Goal: Download file/media

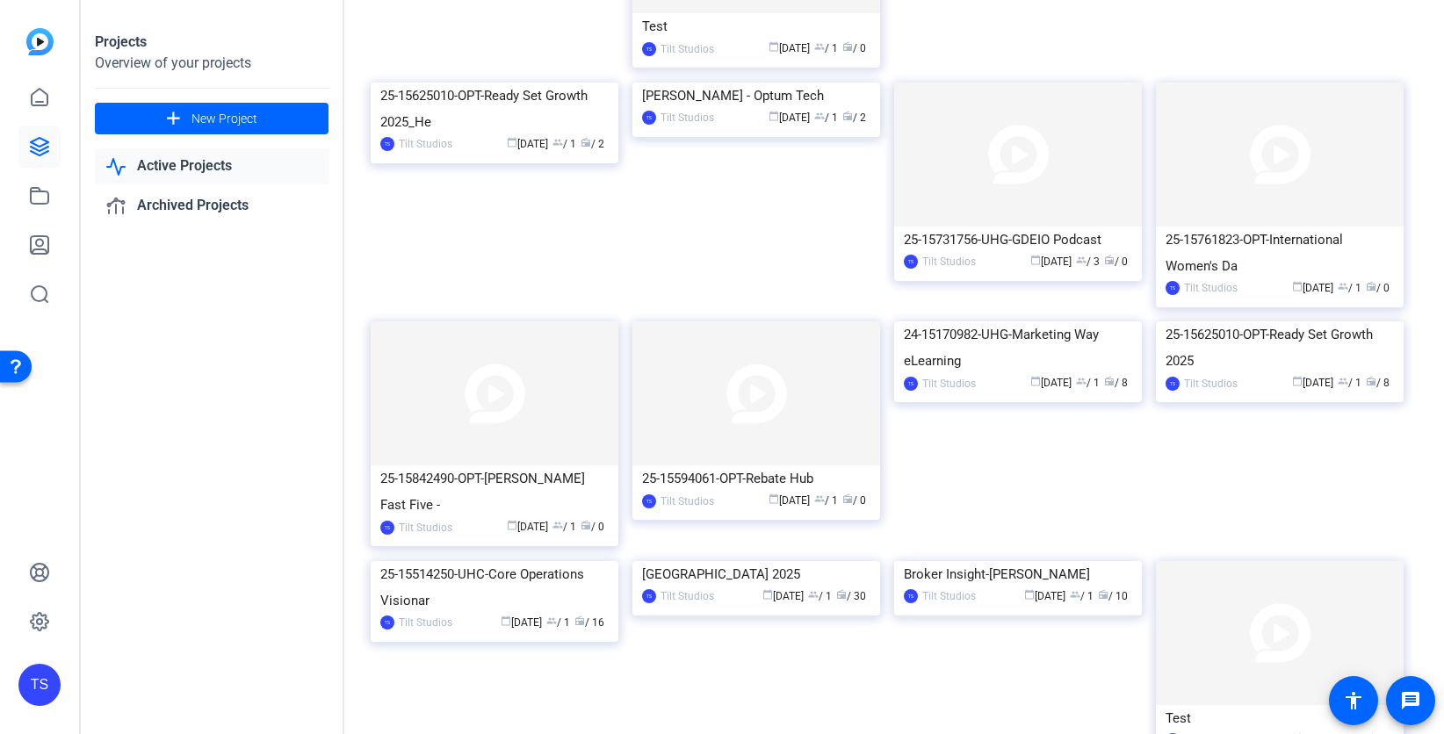
scroll to position [2022, 0]
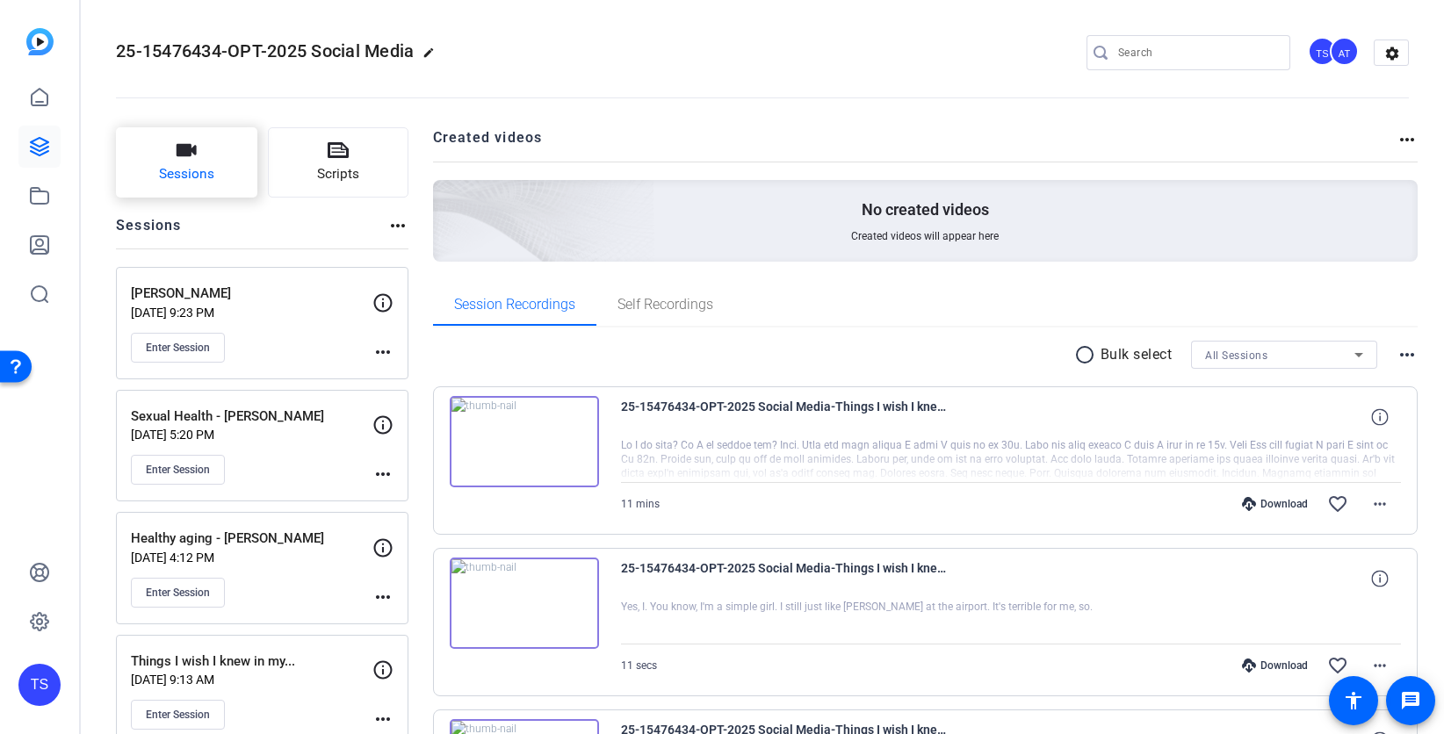
click at [182, 155] on icon "button" at bounding box center [187, 150] width 20 height 12
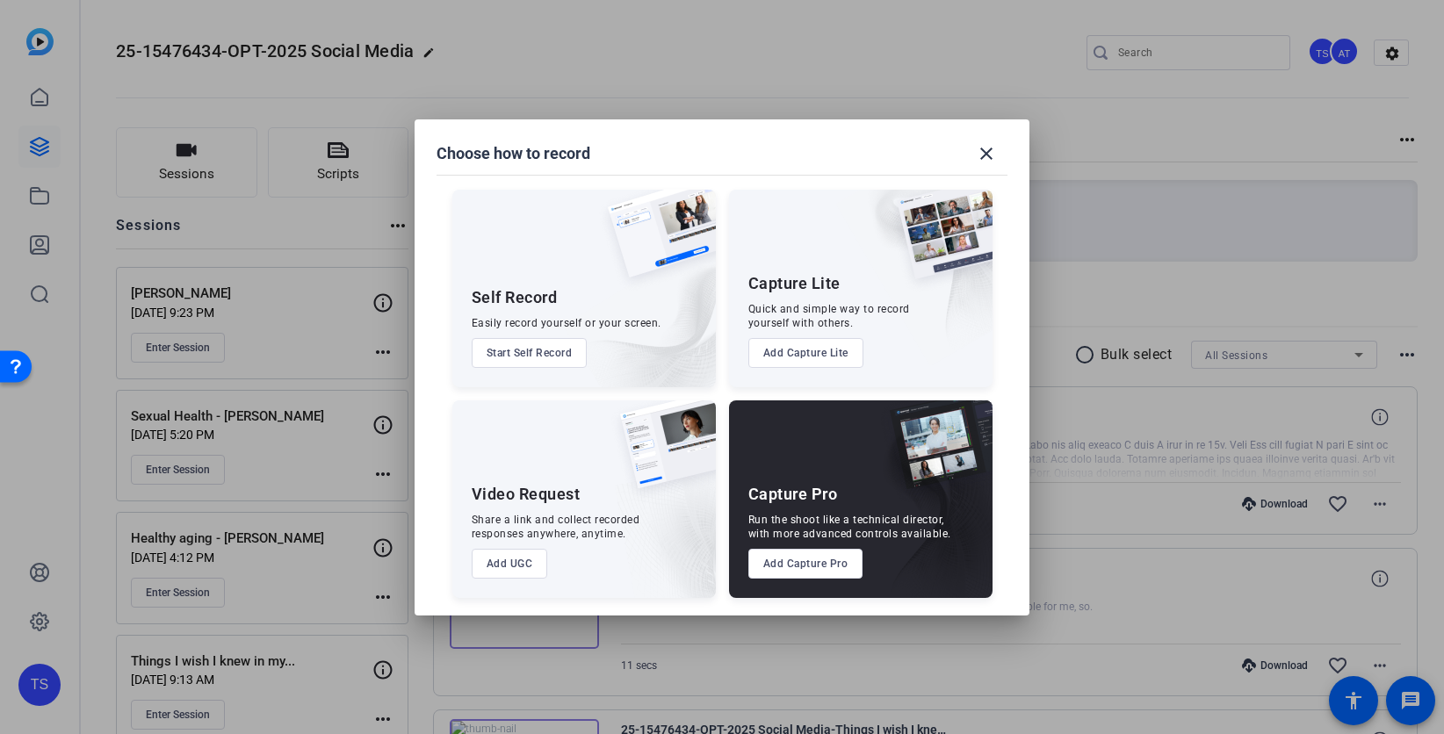
click at [792, 571] on button "Add Capture Pro" at bounding box center [805, 564] width 115 height 30
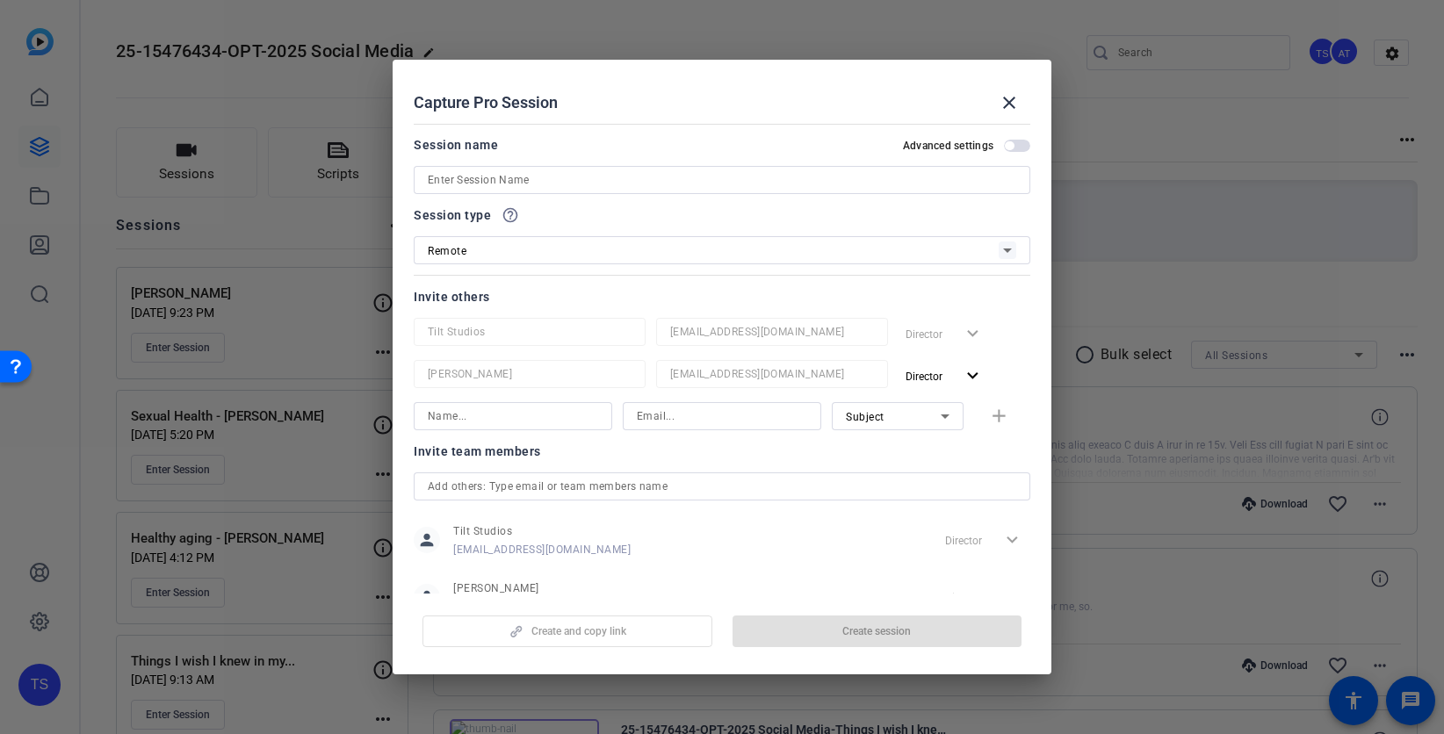
click at [536, 183] on input at bounding box center [722, 180] width 588 height 21
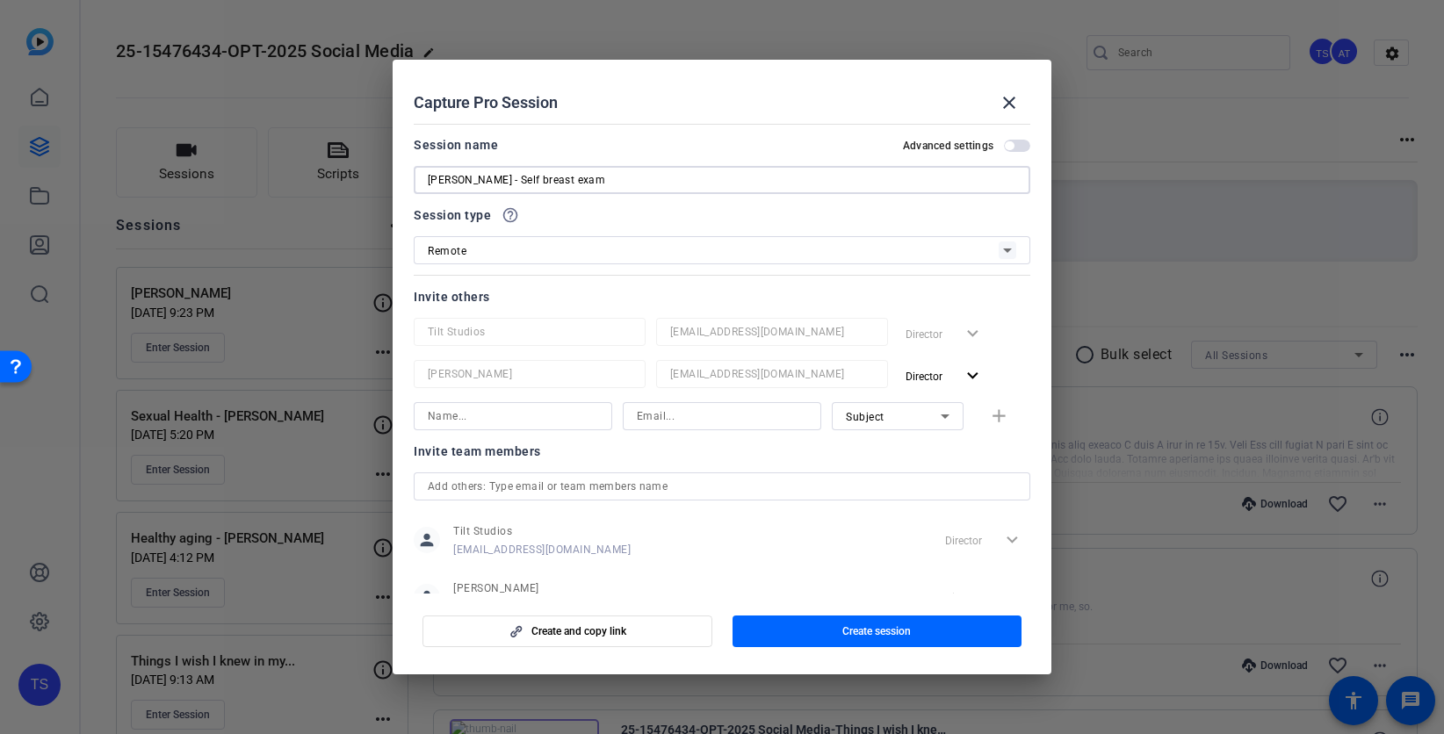
drag, startPoint x: 580, startPoint y: 185, endPoint x: 507, endPoint y: 180, distance: 73.1
click at [507, 180] on input "[PERSON_NAME] - Self breast exam" at bounding box center [722, 180] width 588 height 21
type input "[PERSON_NAME] - Self exam"
click at [978, 372] on mat-icon "expand_more" at bounding box center [973, 376] width 22 height 22
click at [960, 442] on span "Remove User" at bounding box center [945, 443] width 65 height 12
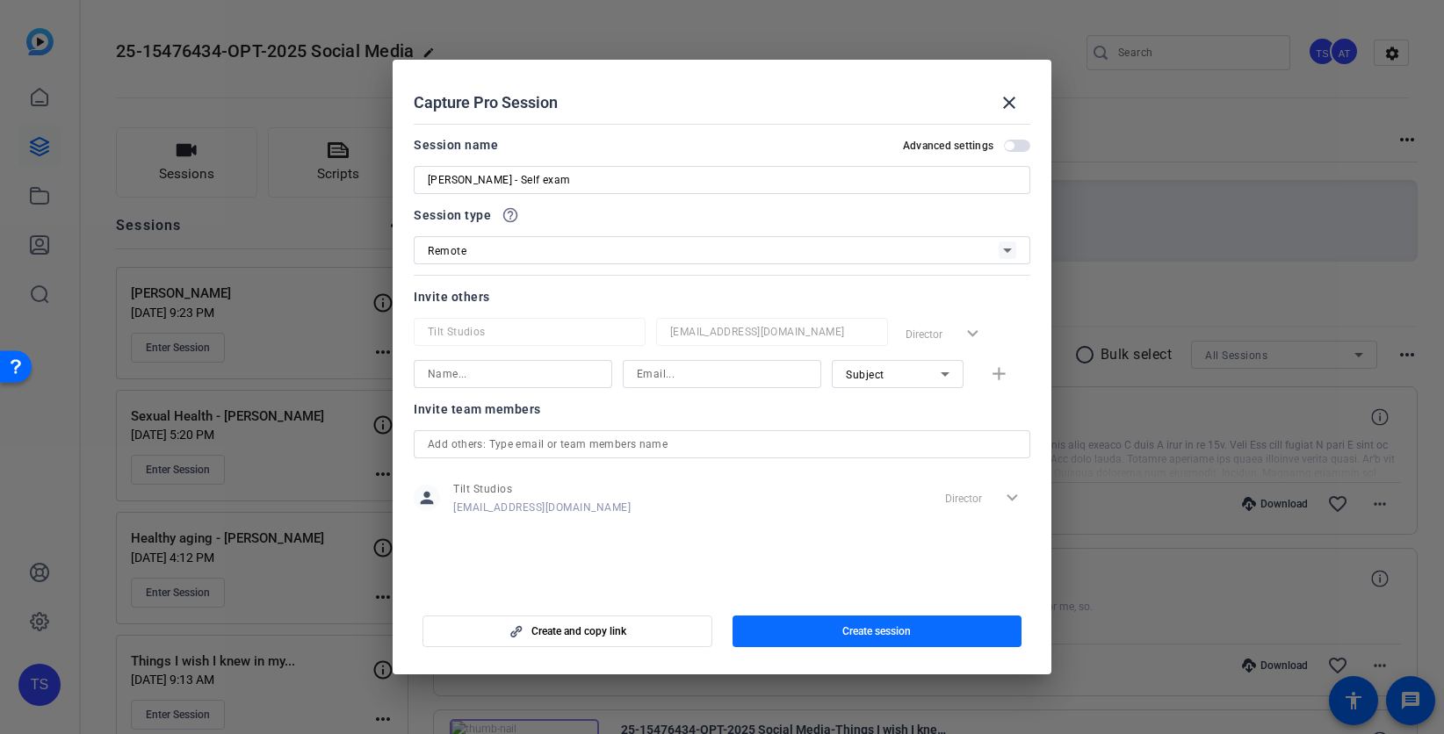
click at [919, 631] on span "button" at bounding box center [877, 631] width 290 height 42
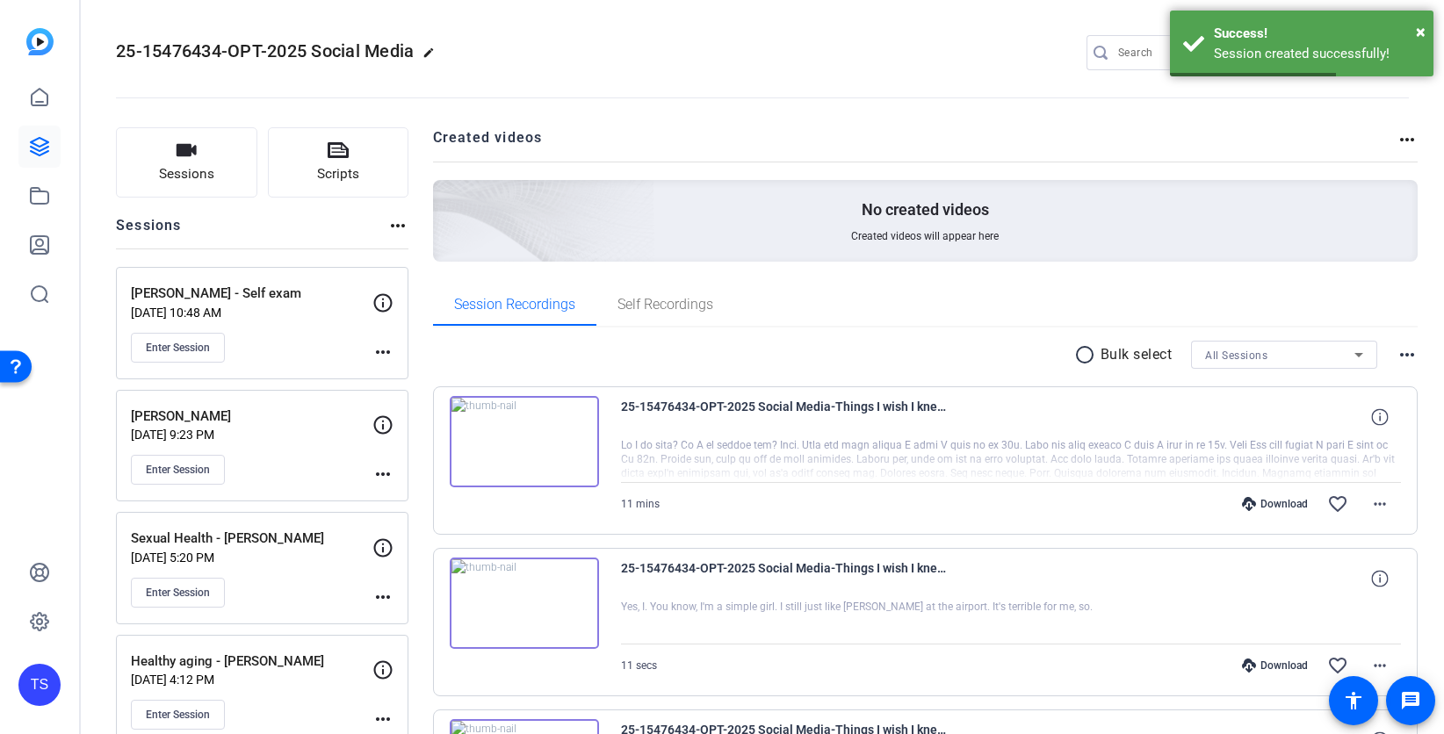
click at [380, 350] on mat-icon "more_horiz" at bounding box center [382, 352] width 21 height 21
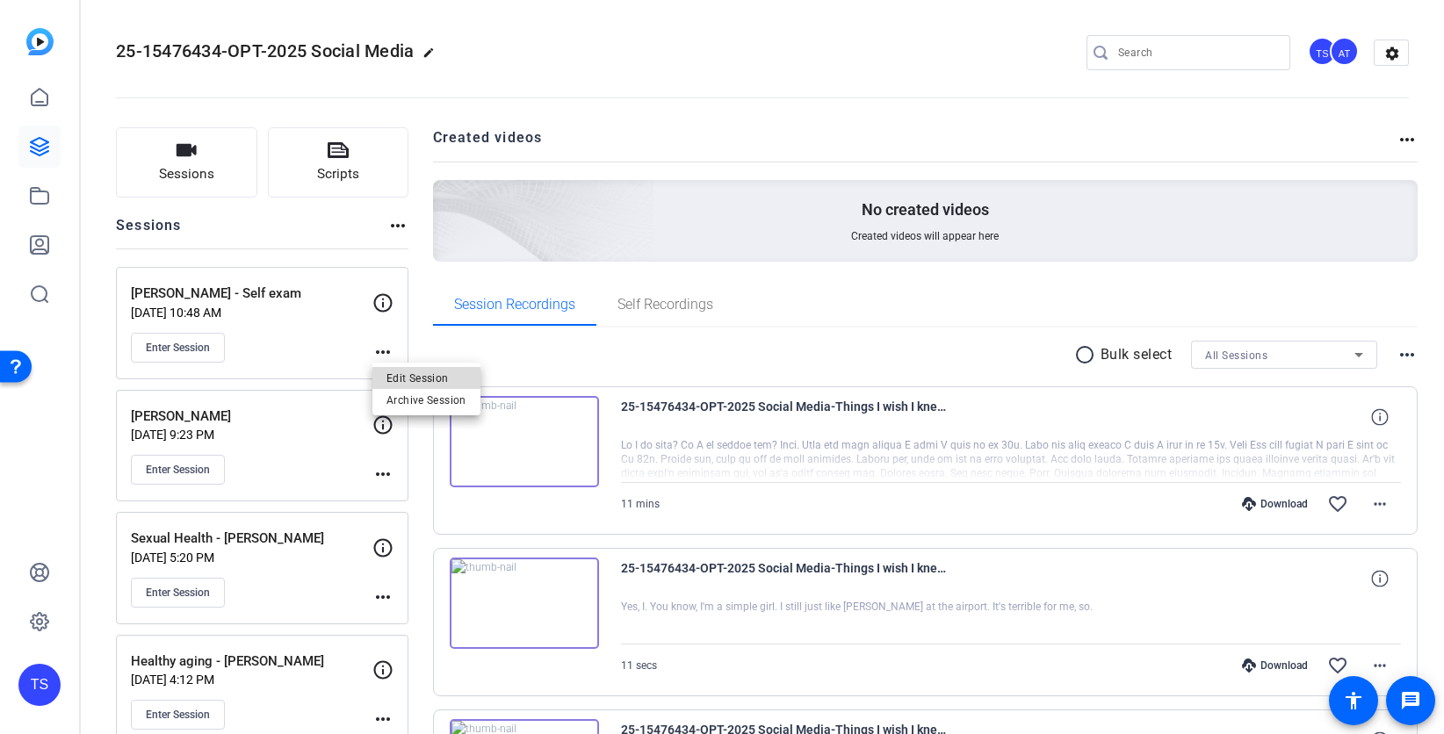
click at [412, 379] on span "Edit Session" at bounding box center [426, 377] width 80 height 21
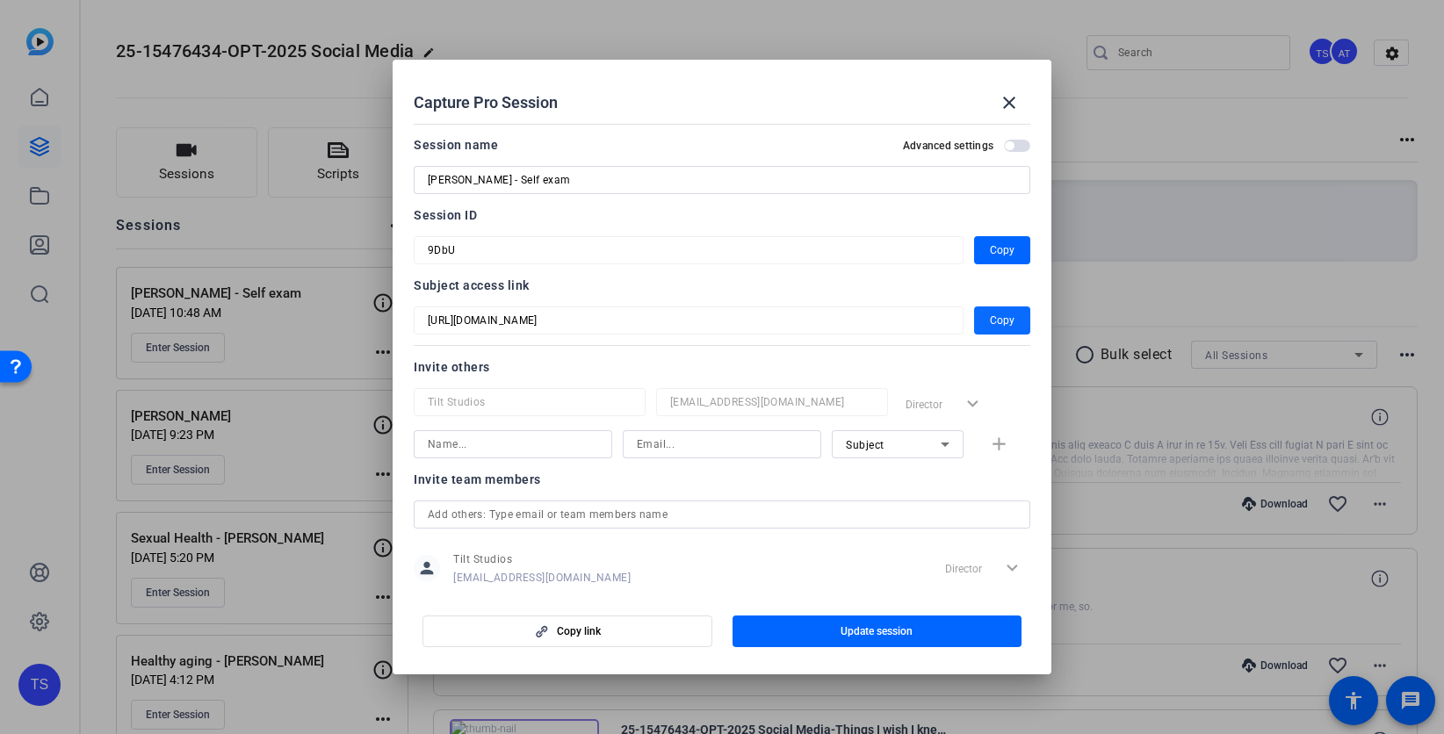
click at [1005, 318] on span "Copy" at bounding box center [1002, 320] width 25 height 21
click at [1006, 249] on span "Copy" at bounding box center [1002, 250] width 25 height 21
click at [1001, 106] on mat-icon "close" at bounding box center [1009, 102] width 21 height 21
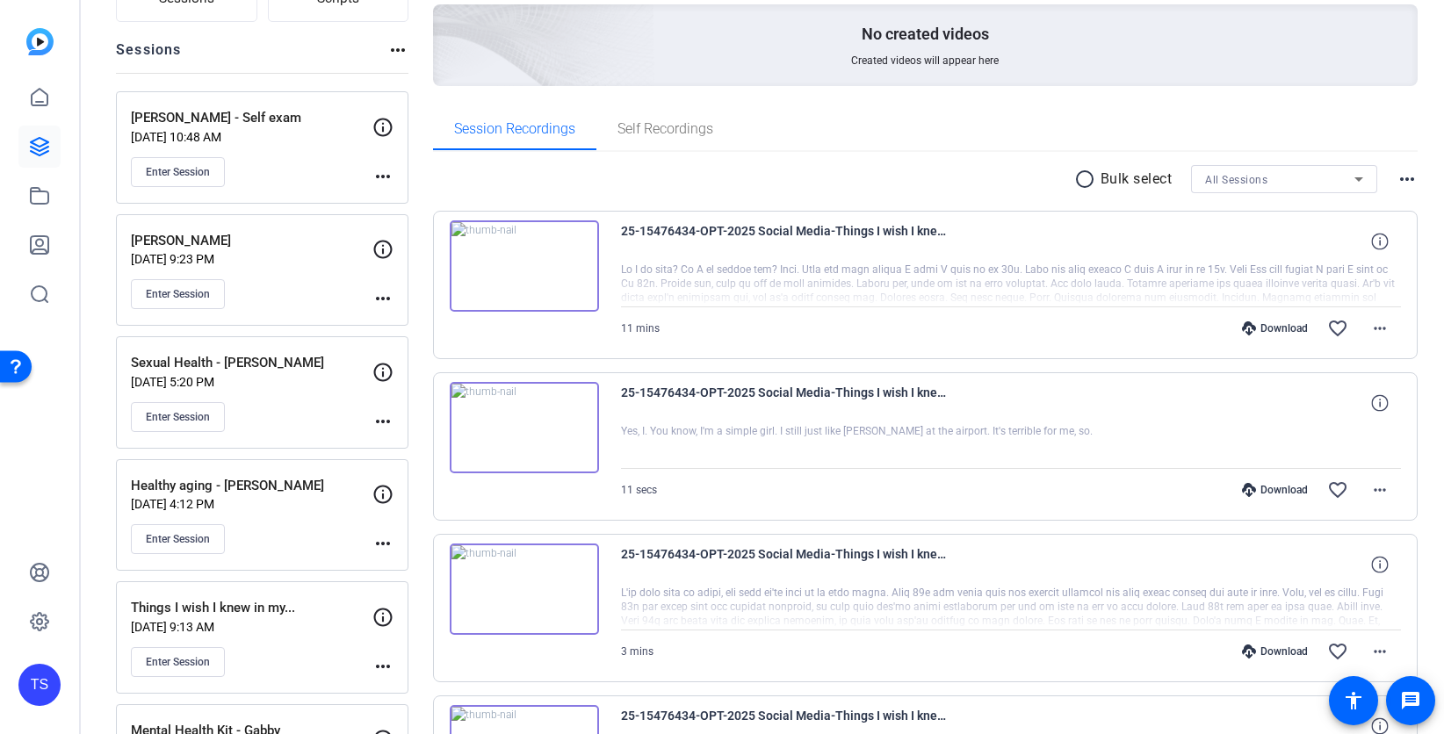
scroll to position [171, 0]
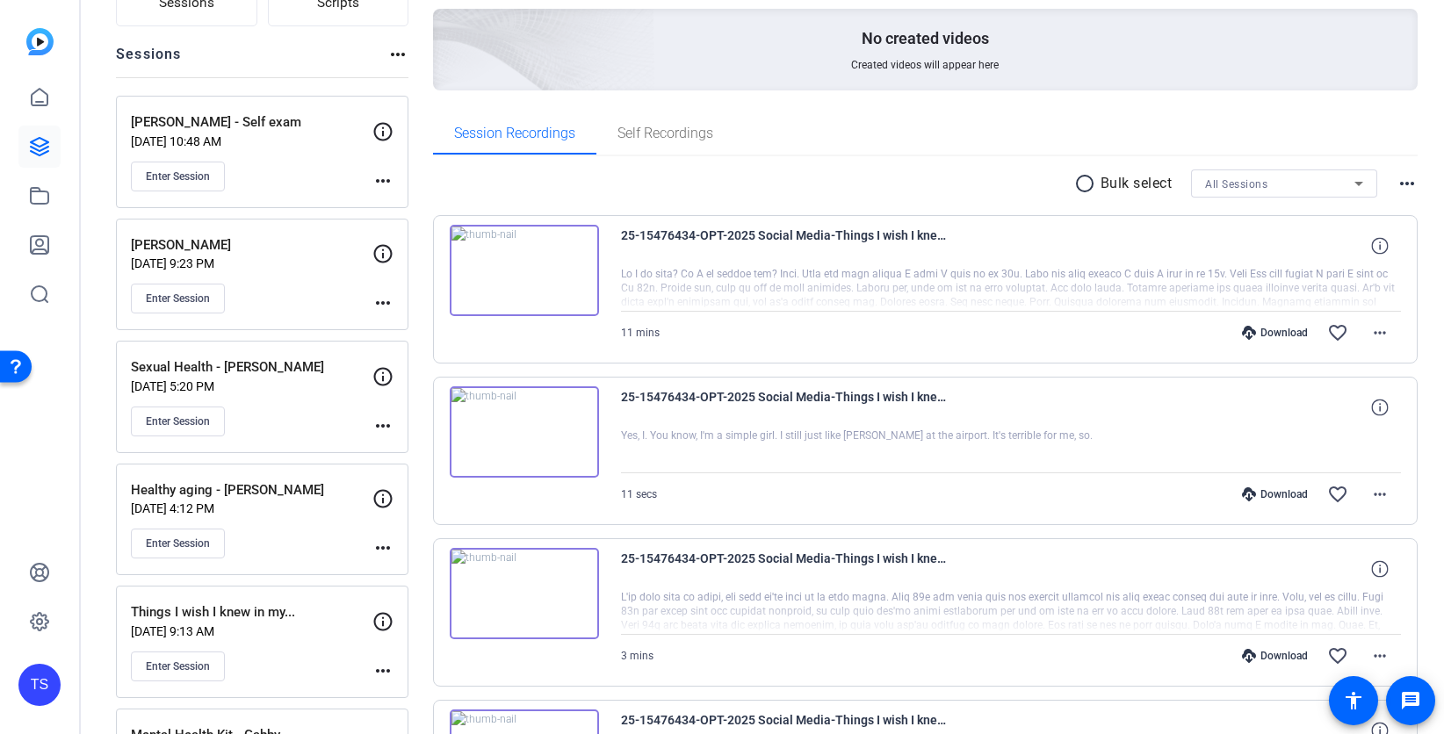
click at [1121, 340] on div "Download favorite_border more_horiz" at bounding box center [1128, 333] width 546 height 42
click at [1389, 331] on mat-icon "more_horiz" at bounding box center [1379, 332] width 21 height 21
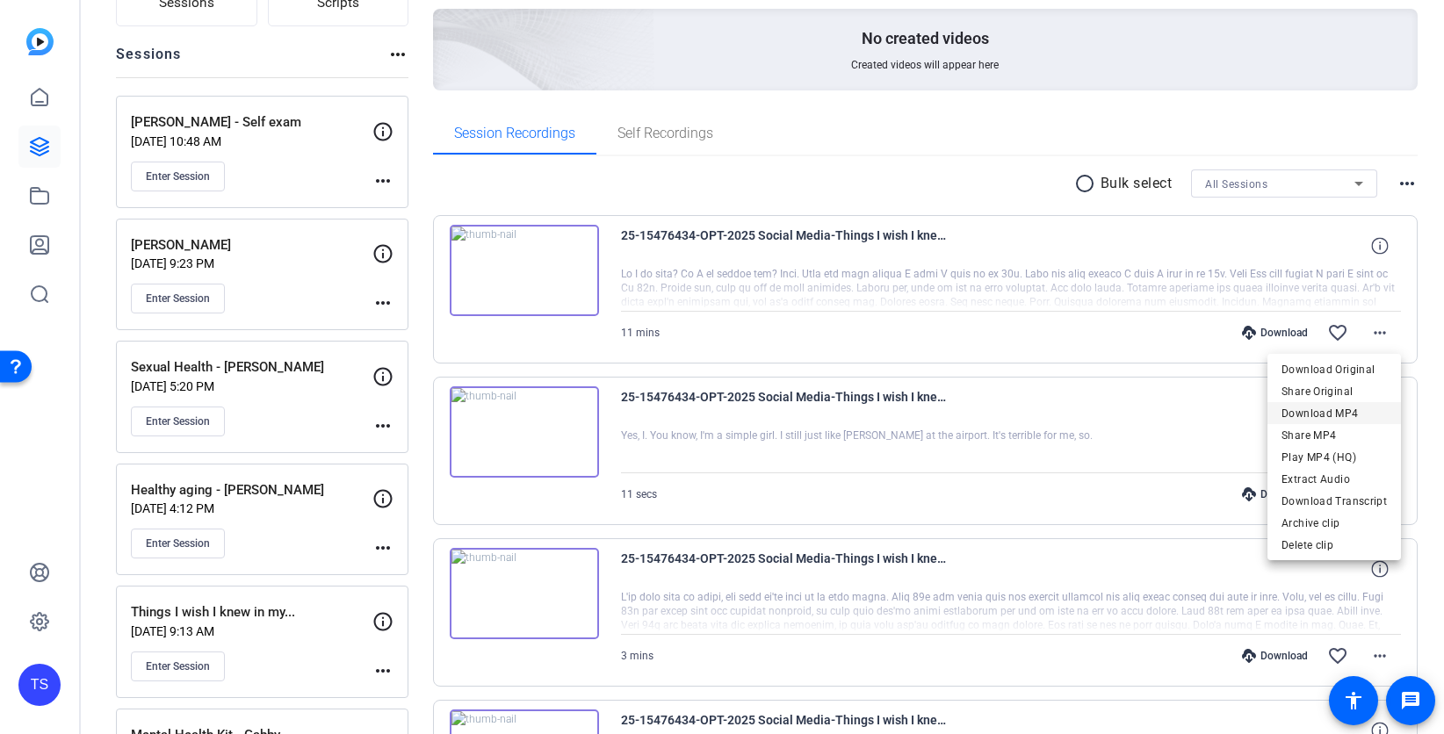
click at [1342, 415] on span "Download MP4" at bounding box center [1333, 413] width 105 height 21
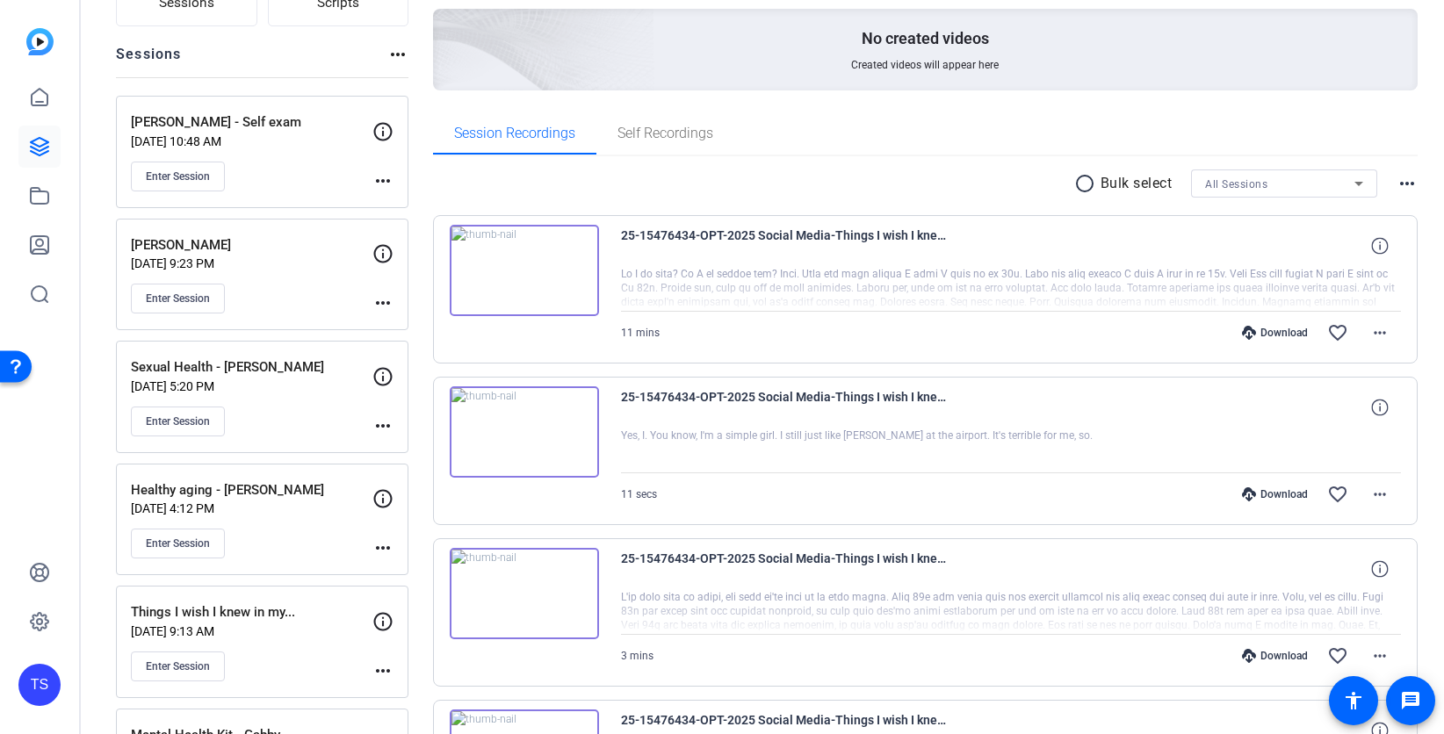
click at [898, 133] on div "Session Recordings Self Recordings" at bounding box center [925, 133] width 985 height 42
